Goal: Information Seeking & Learning: Compare options

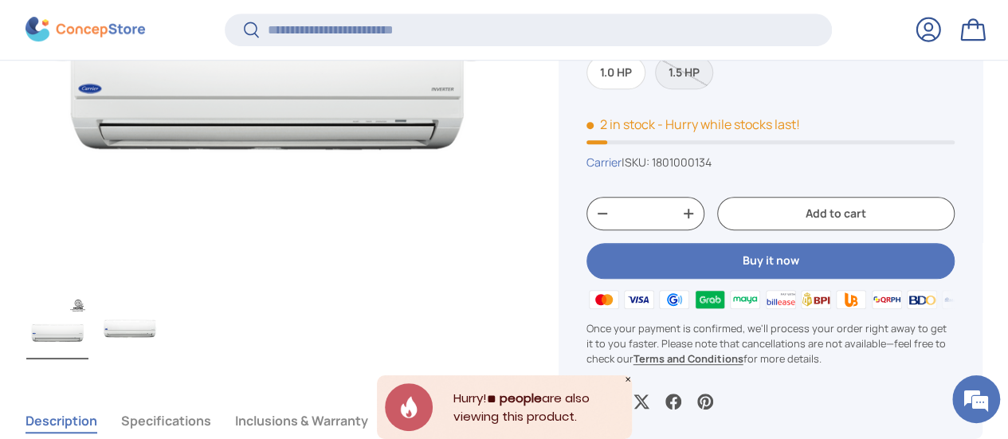
scroll to position [554, 0]
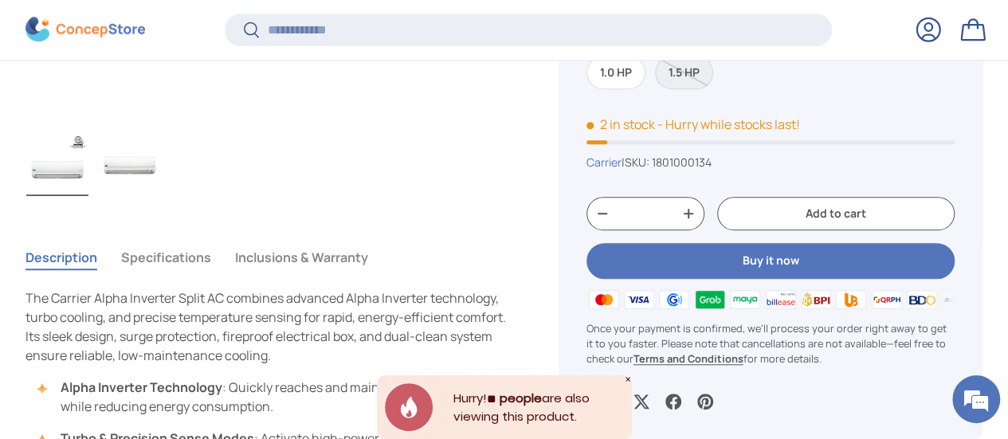
click at [211, 239] on button "Specifications" at bounding box center [166, 257] width 90 height 37
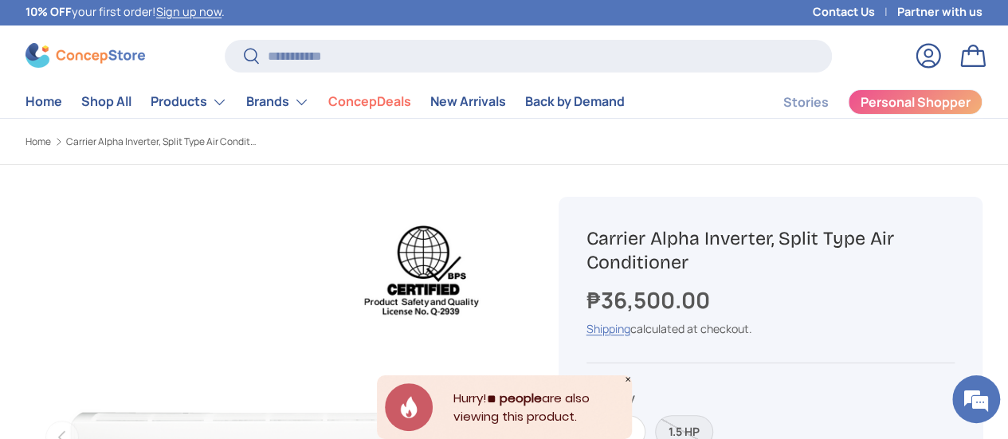
scroll to position [0, 0]
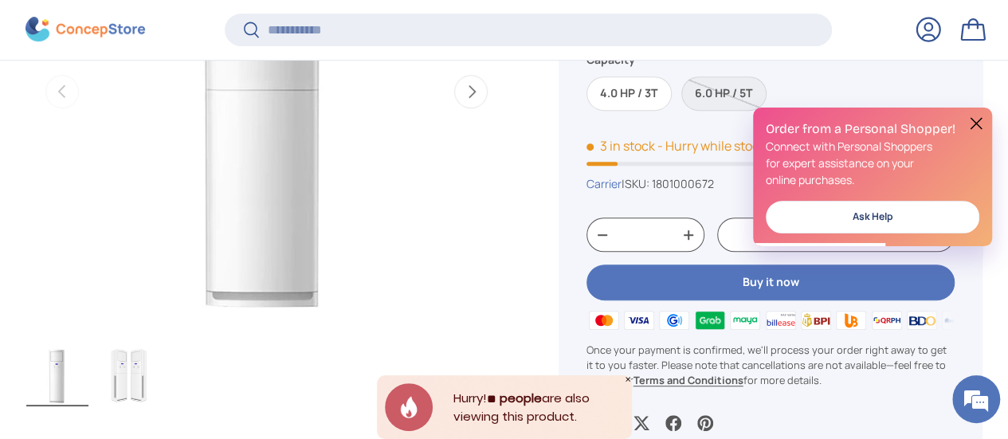
scroll to position [475, 0]
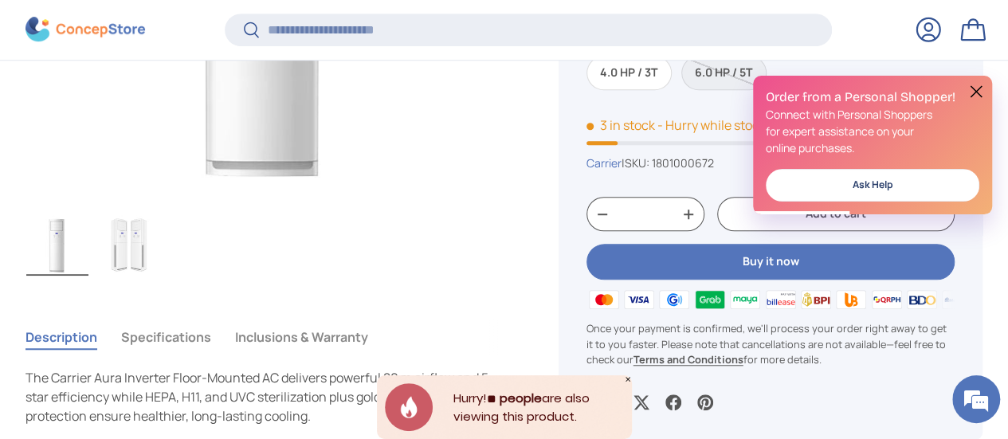
click at [164, 319] on button "Specifications" at bounding box center [166, 337] width 90 height 37
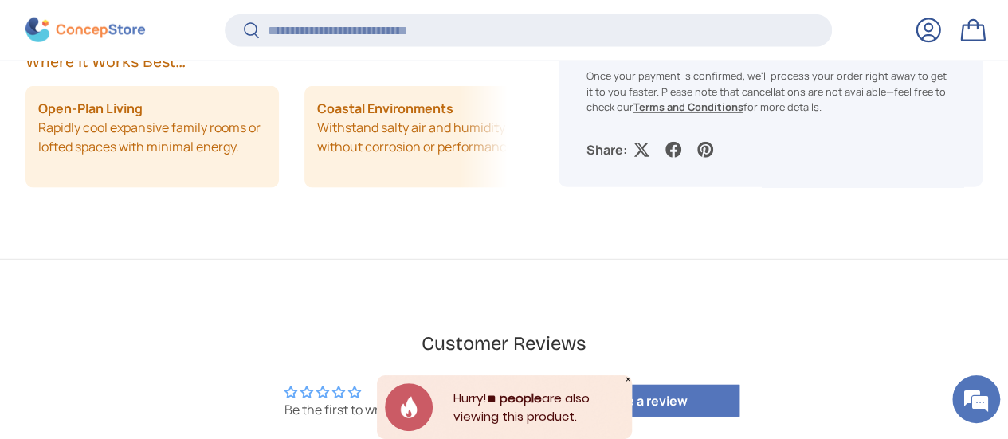
scroll to position [2147, 0]
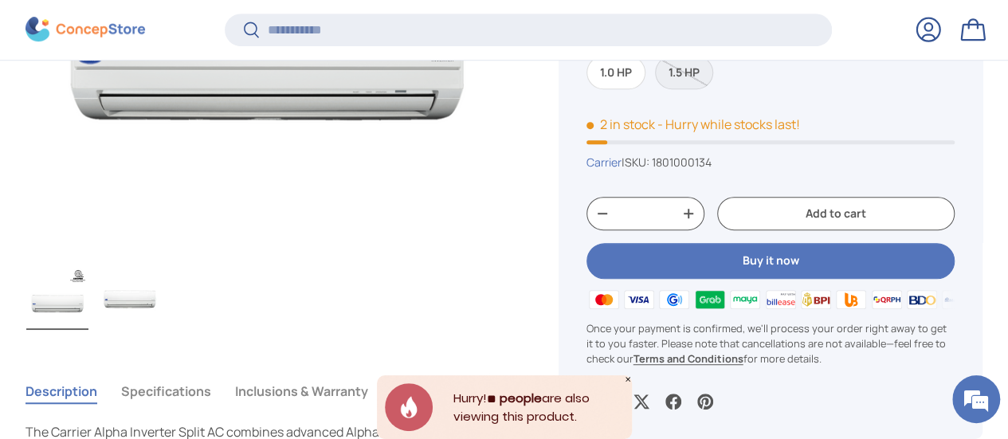
scroll to position [475, 0]
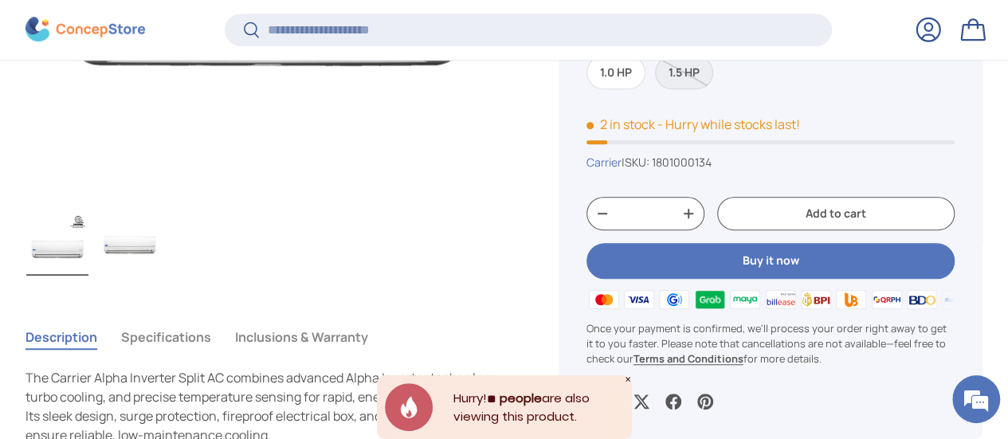
click at [198, 319] on button "Specifications" at bounding box center [166, 337] width 90 height 37
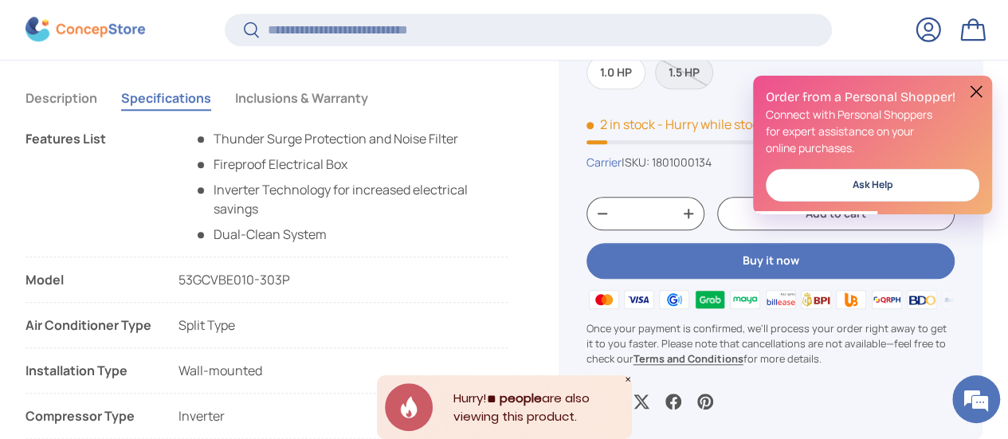
scroll to position [0, 0]
